Goal: Navigation & Orientation: Find specific page/section

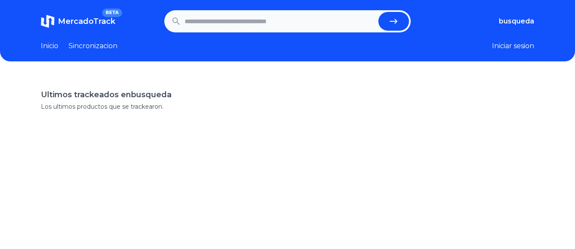
click at [512, 46] on button "Iniciar sesion" at bounding box center [513, 46] width 42 height 10
click at [199, 24] on input "text" at bounding box center [280, 21] width 191 height 19
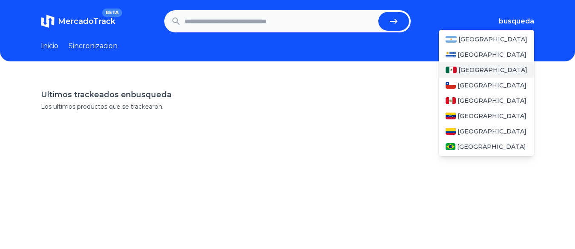
click at [478, 67] on span "[GEOGRAPHIC_DATA]" at bounding box center [493, 70] width 69 height 9
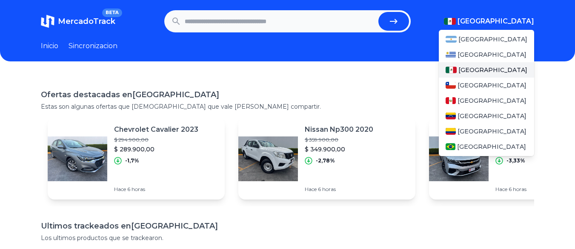
click at [475, 68] on span "[GEOGRAPHIC_DATA]" at bounding box center [493, 70] width 69 height 9
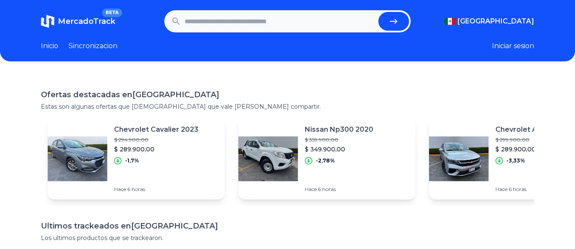
click at [92, 46] on link "Sincronizacion" at bounding box center [93, 46] width 49 height 10
